Goal: Book appointment/travel/reservation

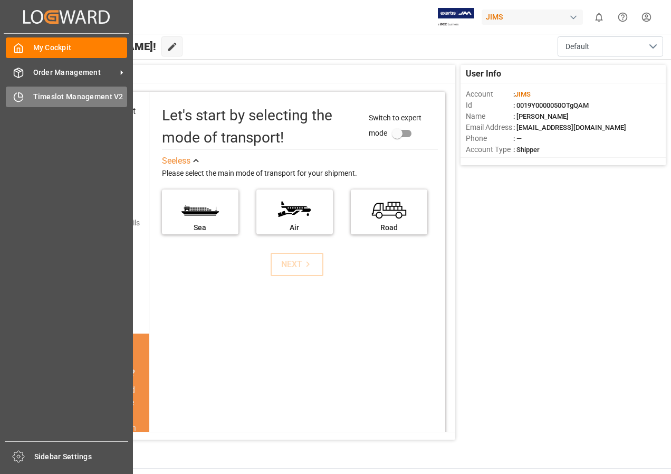
click at [55, 92] on span "Timeslot Management V2" at bounding box center [80, 96] width 94 height 11
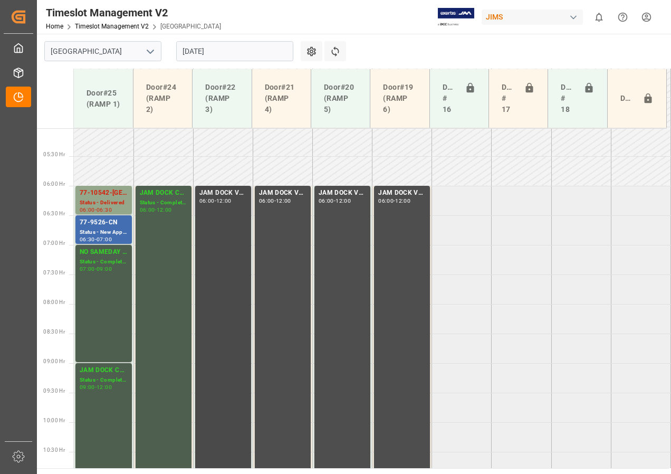
scroll to position [323, 0]
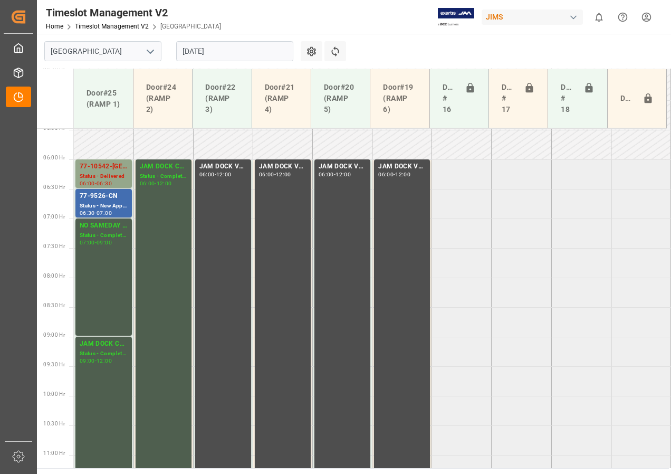
click at [196, 53] on input "[DATE]" at bounding box center [234, 51] width 117 height 20
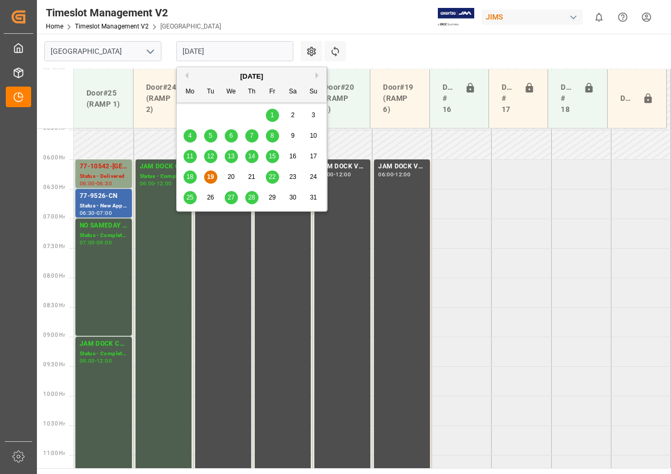
click at [230, 181] on div "20" at bounding box center [231, 177] width 13 height 13
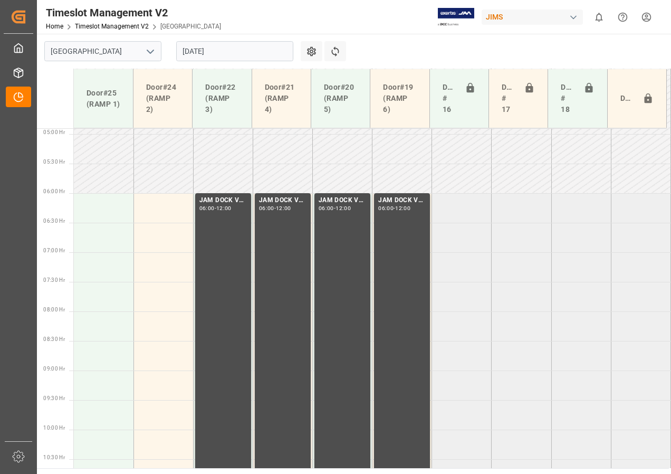
scroll to position [271, 0]
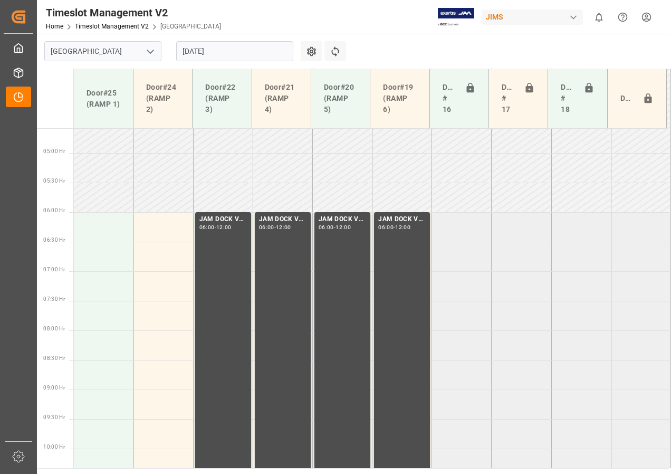
click at [190, 54] on input "[DATE]" at bounding box center [234, 51] width 117 height 20
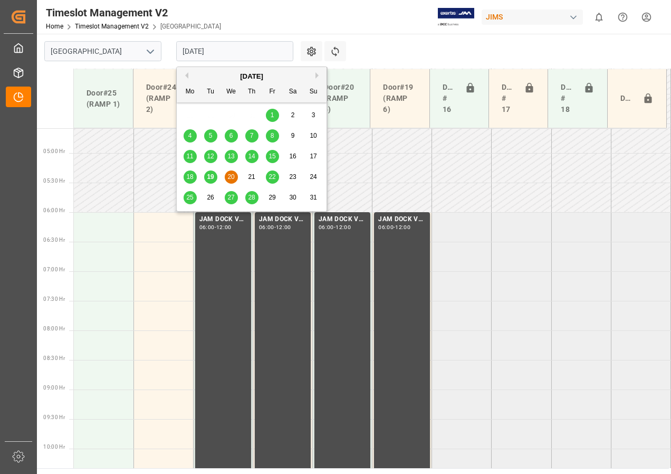
click at [252, 174] on span "21" at bounding box center [251, 176] width 7 height 7
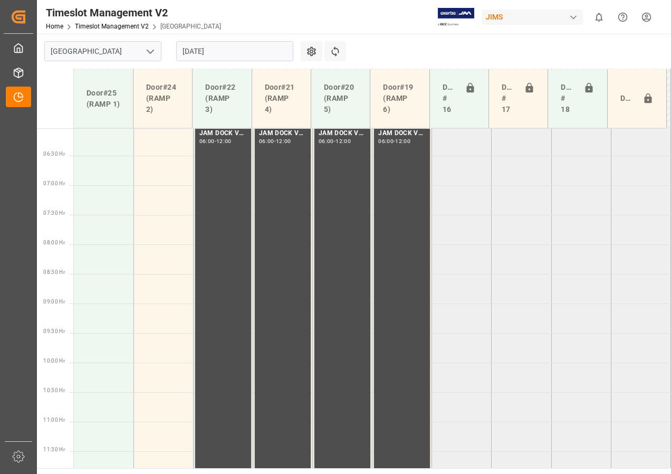
scroll to position [323, 0]
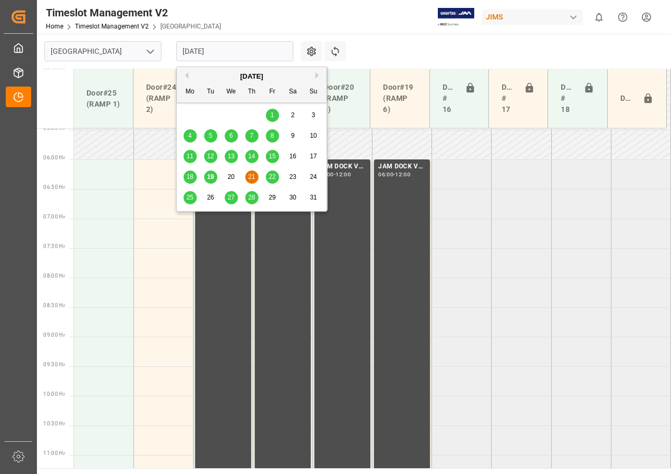
click at [220, 53] on input "[DATE]" at bounding box center [234, 51] width 117 height 20
click at [270, 174] on span "22" at bounding box center [272, 176] width 7 height 7
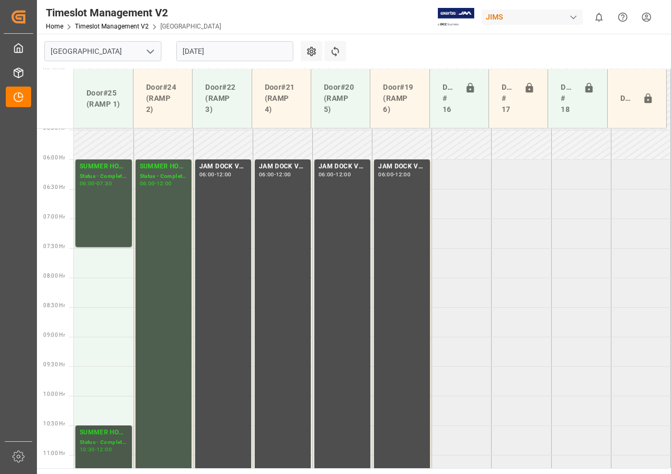
click at [100, 305] on div "Status - Completed" at bounding box center [104, 442] width 48 height 9
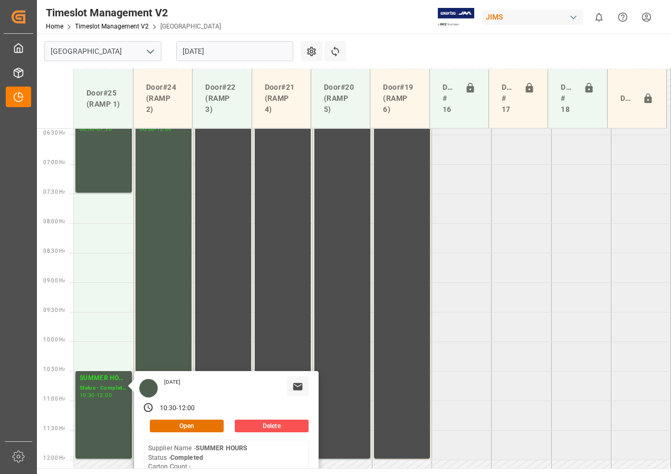
scroll to position [429, 0]
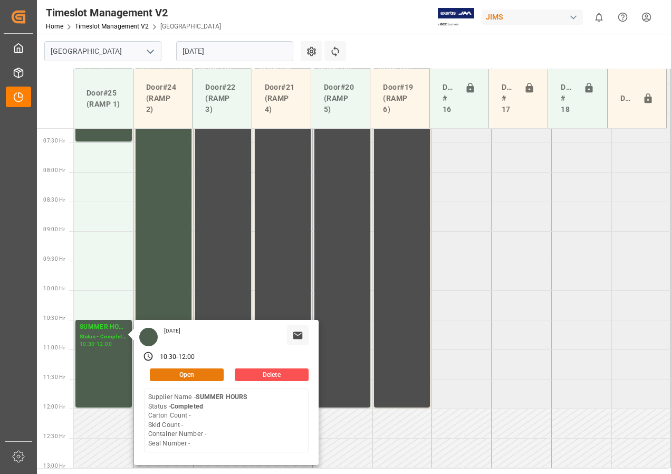
click at [185, 305] on button "Open" at bounding box center [187, 374] width 74 height 13
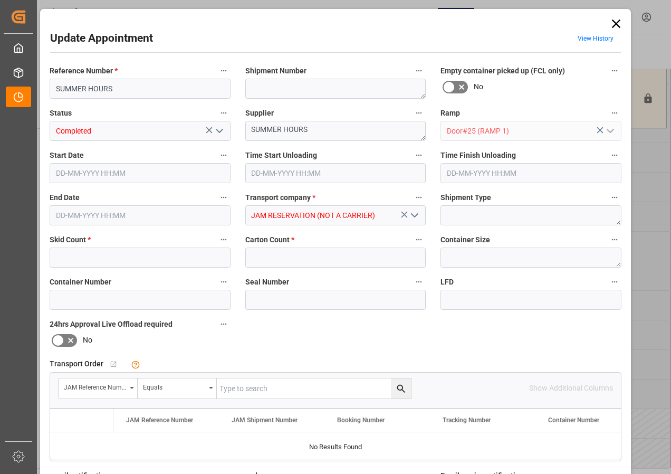
type input "0"
type input "[DATE] 10:30"
type input "[DATE] 12:00"
type input "[DATE] 16:59"
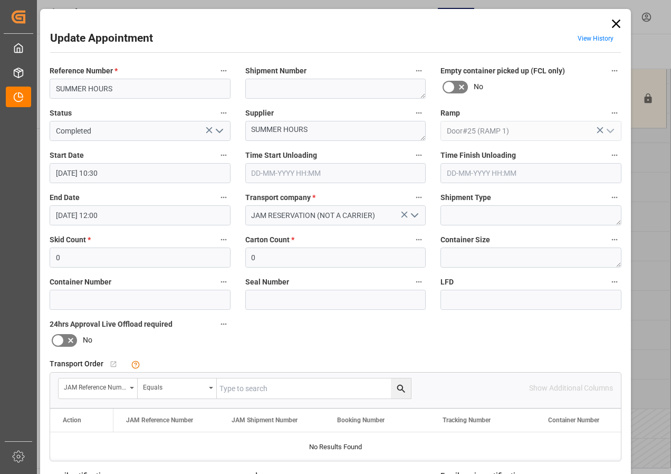
click at [72, 171] on input "[DATE] 10:30" at bounding box center [140, 173] width 181 height 20
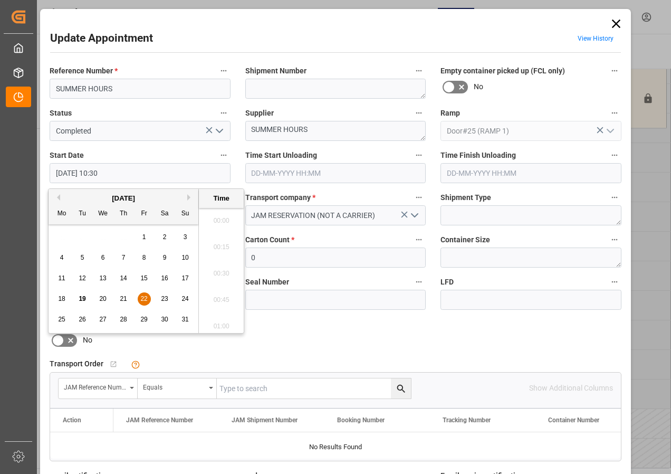
scroll to position [1059, 0]
click at [144, 299] on span "22" at bounding box center [143, 298] width 7 height 7
click at [214, 217] on li "10:00" at bounding box center [221, 217] width 45 height 26
type input "[DATE] 10:00"
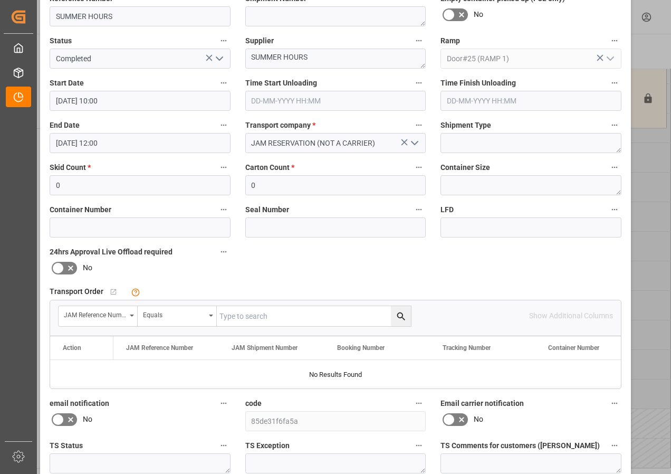
scroll to position [158, 0]
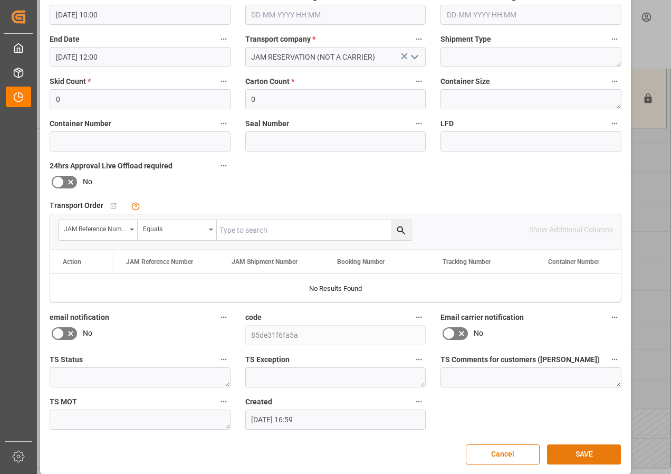
click at [541, 305] on button "SAVE" at bounding box center [584, 454] width 74 height 20
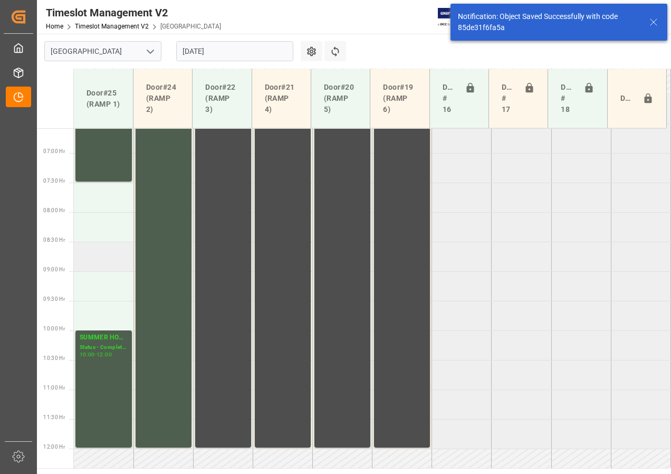
scroll to position [283, 0]
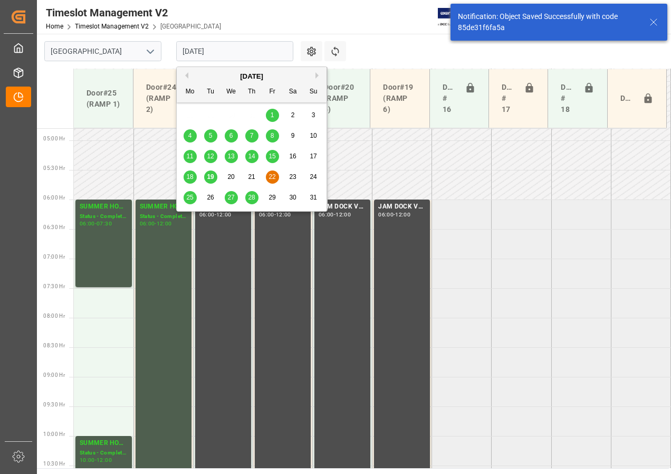
click at [196, 53] on input "[DATE]" at bounding box center [234, 51] width 117 height 20
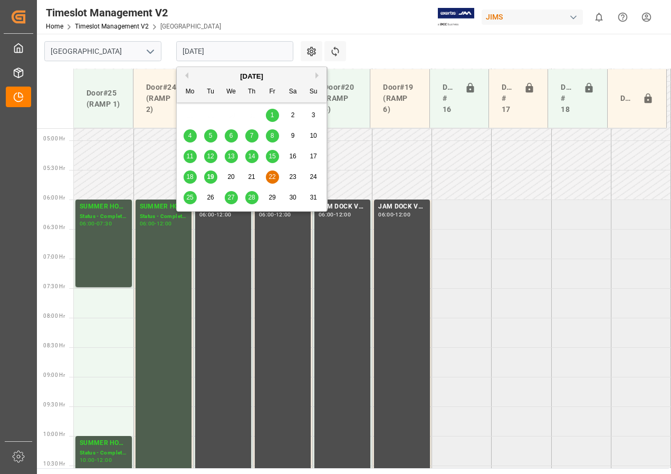
click at [211, 175] on span "19" at bounding box center [210, 176] width 7 height 7
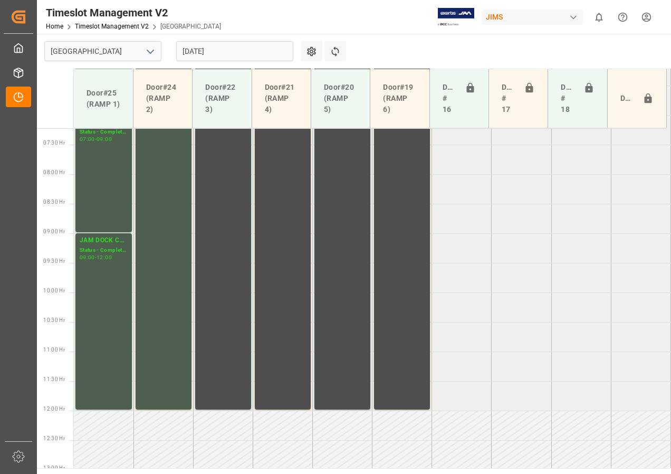
scroll to position [429, 0]
